Goal: Ask a question

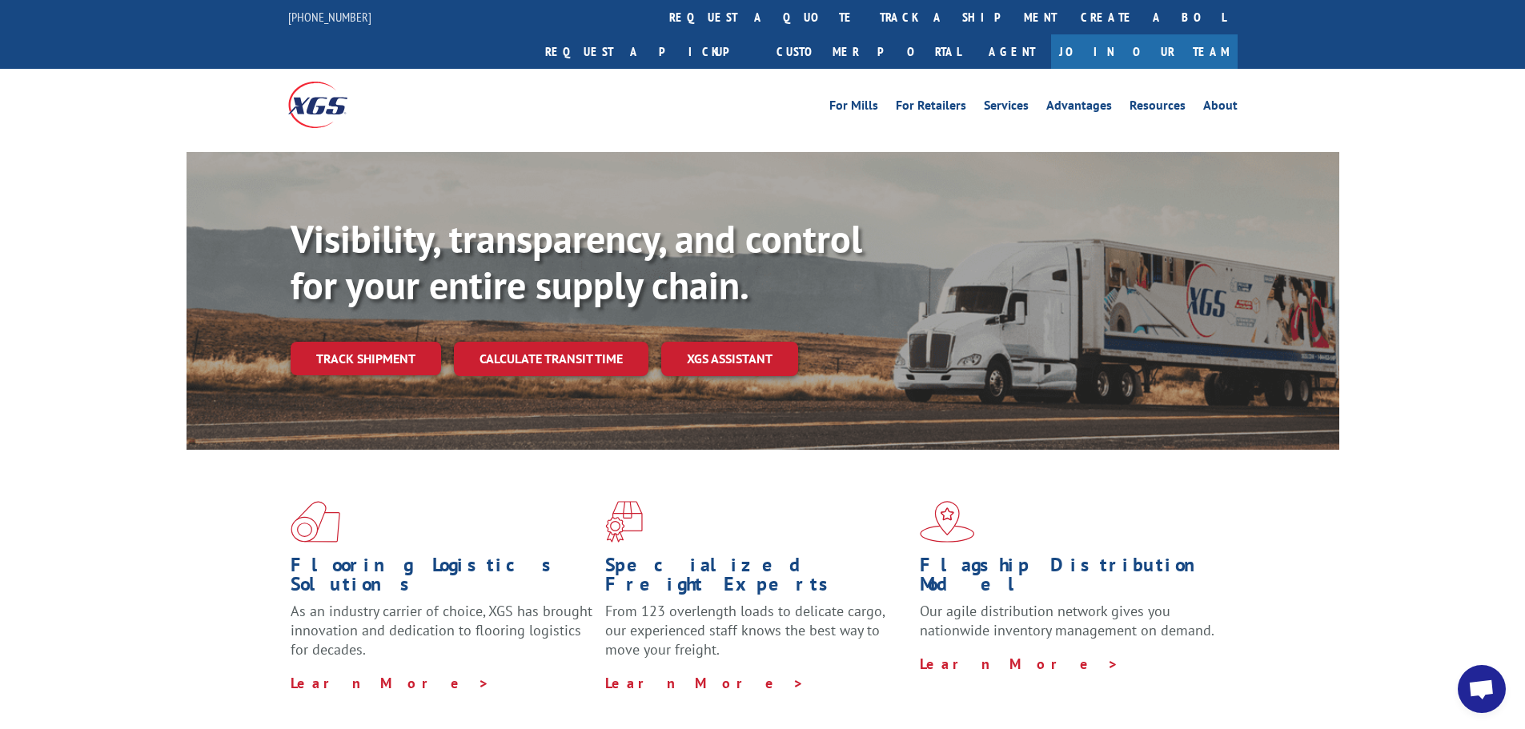
click at [1198, 34] on link "Join Our Team" at bounding box center [1144, 51] width 187 height 34
click at [1468, 689] on span "Open chat" at bounding box center [1481, 691] width 26 height 22
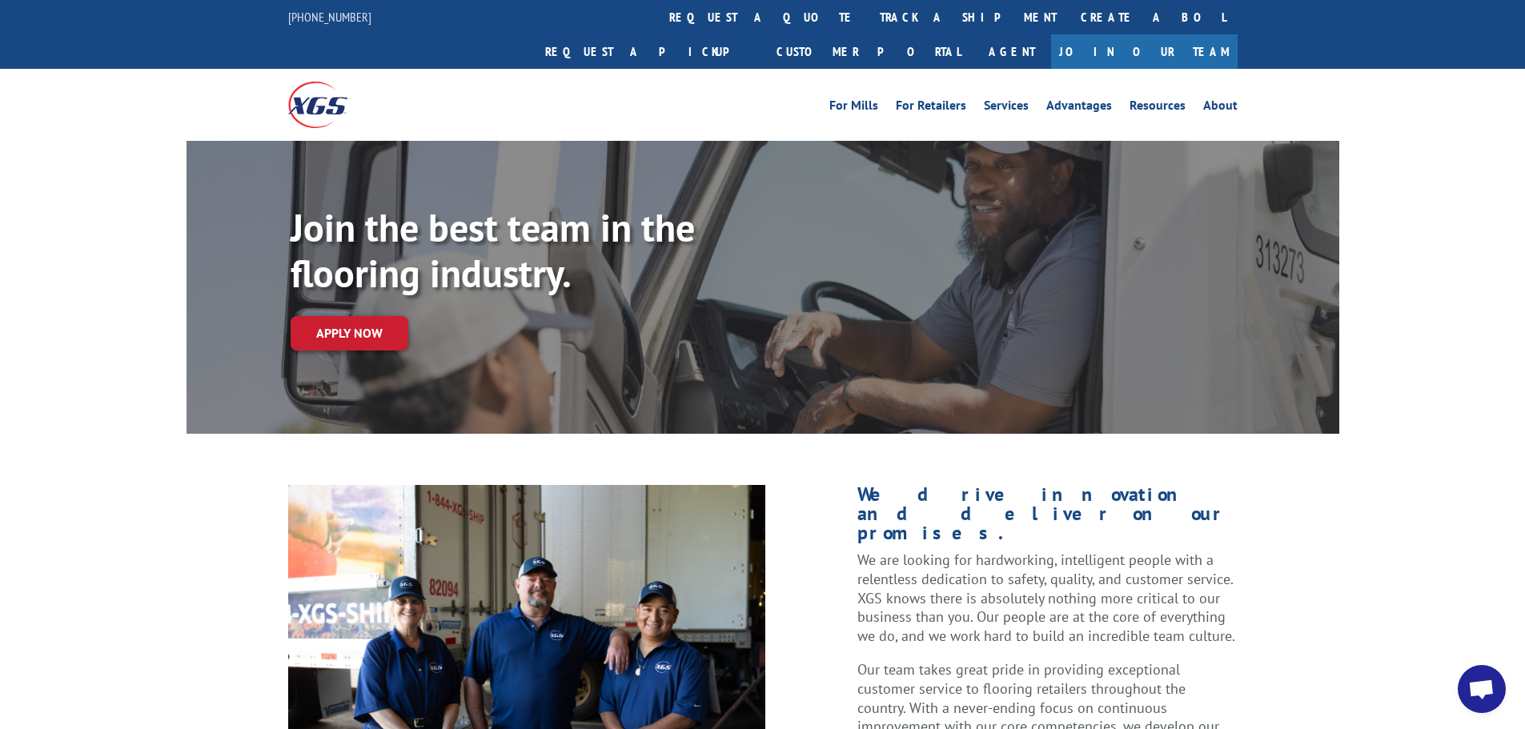
click at [1494, 686] on span "Open chat" at bounding box center [1482, 689] width 48 height 48
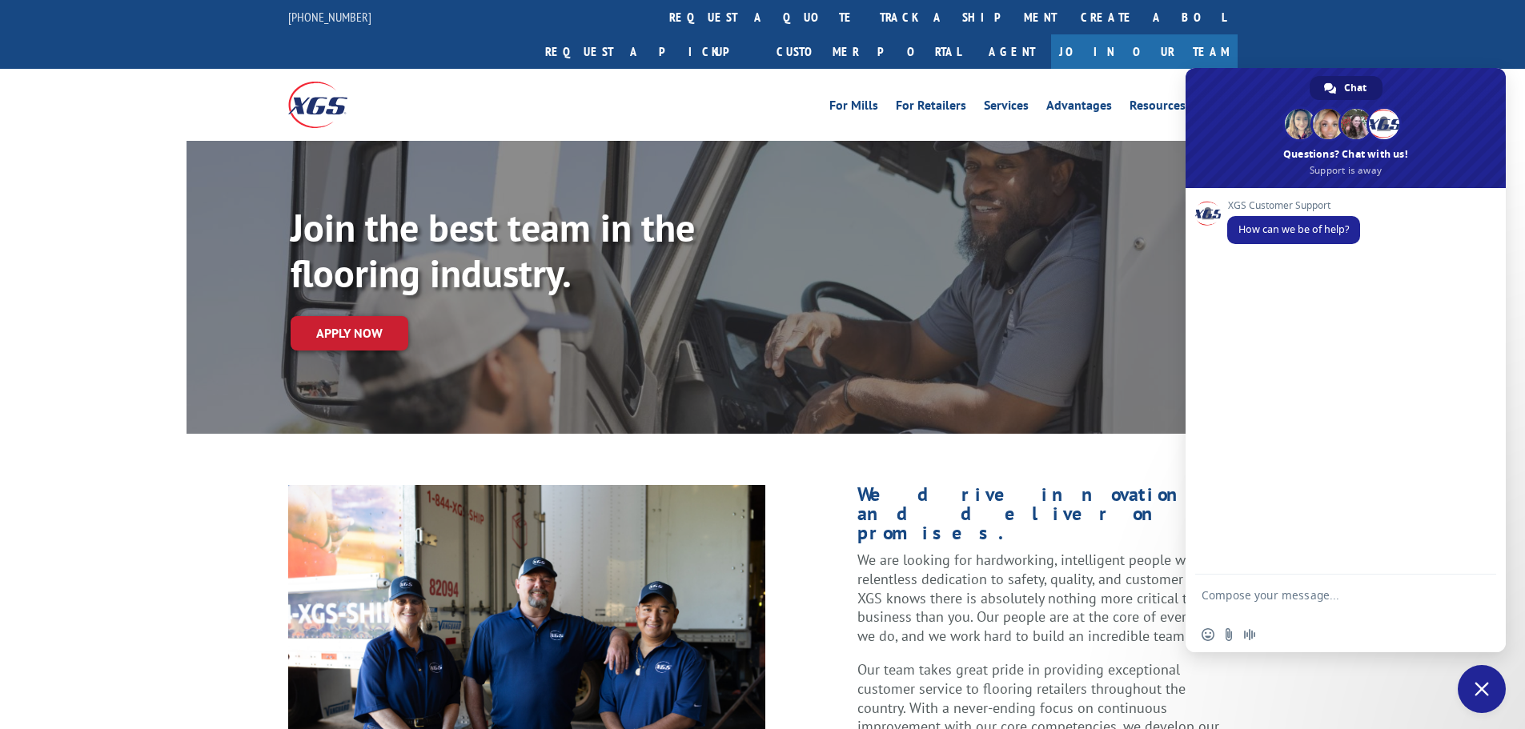
click at [1299, 584] on form at bounding box center [1328, 598] width 253 height 46
click at [1302, 596] on textarea "Compose your message..." at bounding box center [1328, 602] width 253 height 29
type textarea "HI"
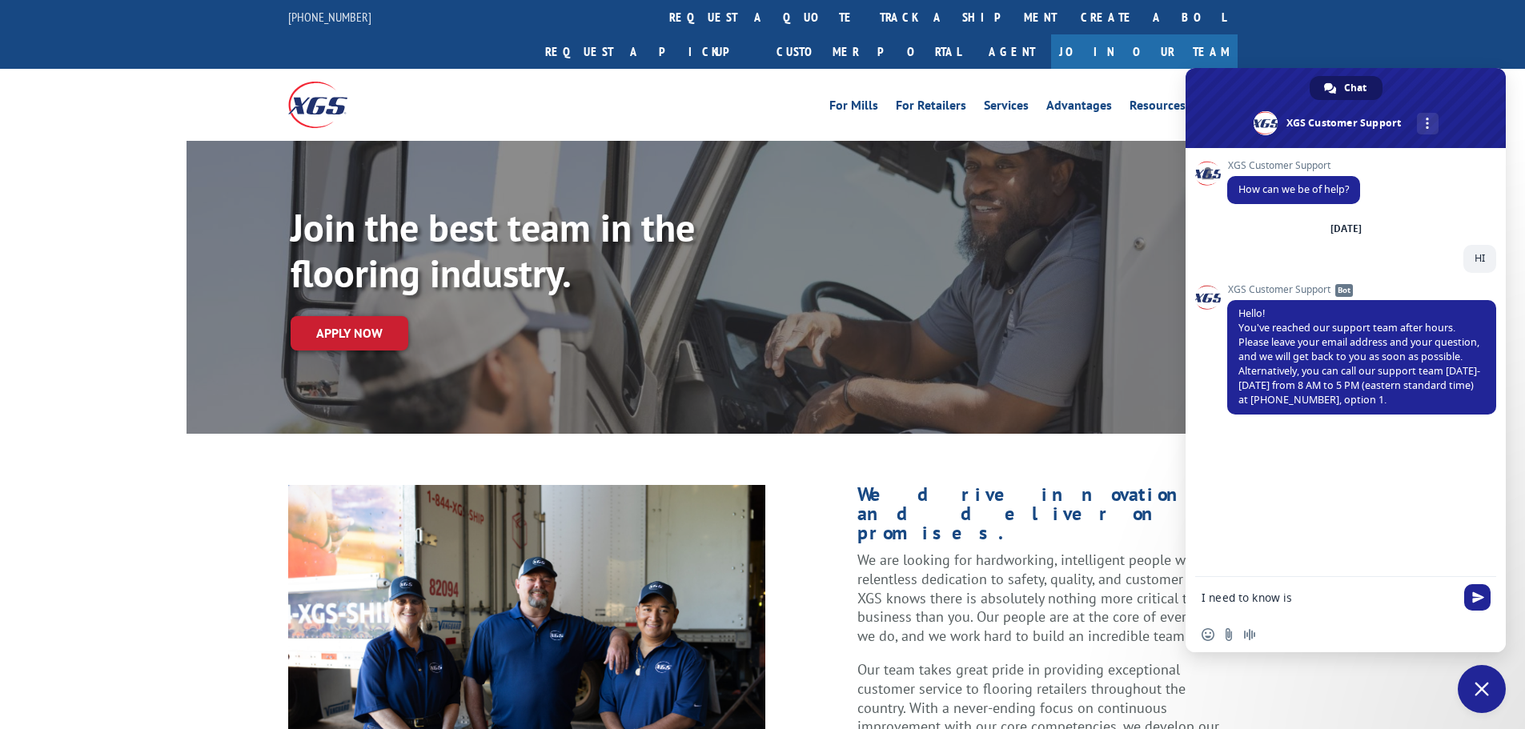
type textarea "I need to know is"
click at [1326, 82] on span at bounding box center [1330, 88] width 12 height 12
